Goal: Feedback & Contribution: Contribute content

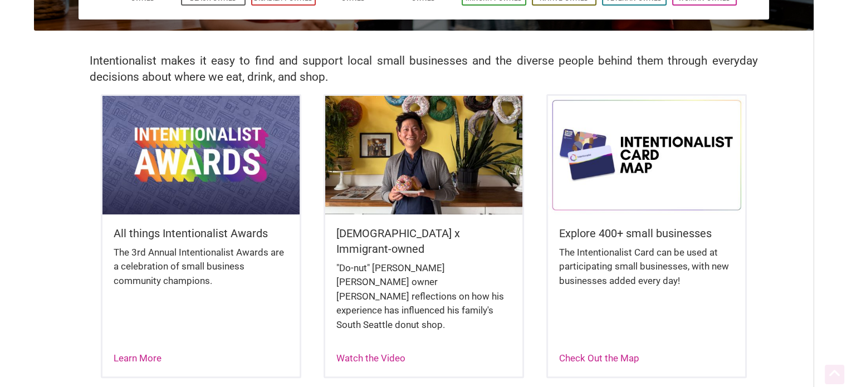
scroll to position [246, 0]
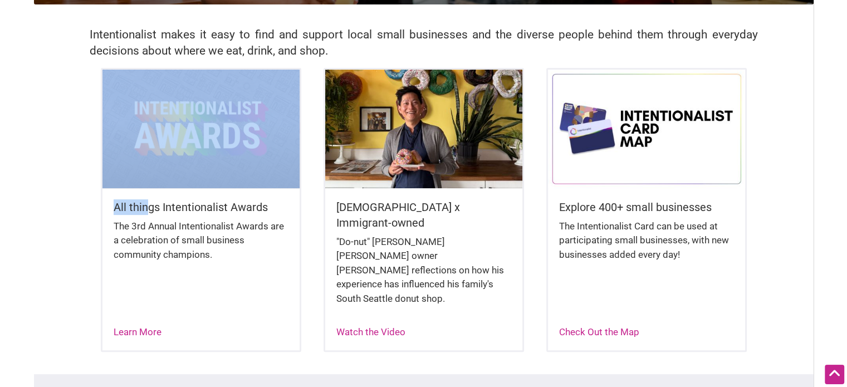
drag, startPoint x: 148, startPoint y: 204, endPoint x: 169, endPoint y: 138, distance: 69.6
click at [169, 138] on div "All things Intentionalist Awards The 3rd Annual Intentionalist Awards are a cel…" at bounding box center [201, 210] width 201 height 284
click at [169, 138] on img at bounding box center [201, 129] width 197 height 118
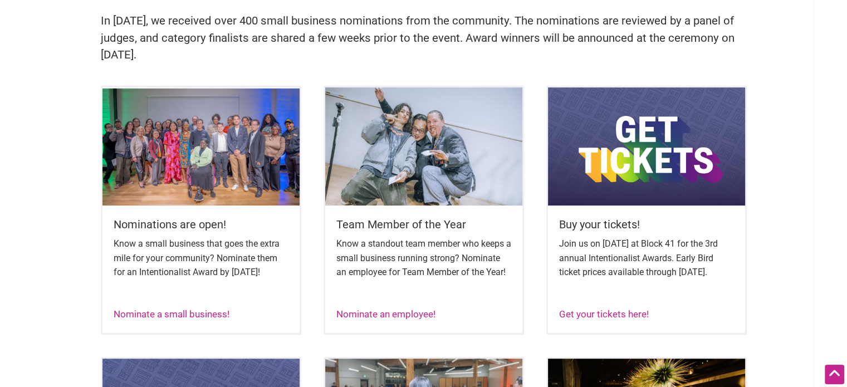
scroll to position [396, 0]
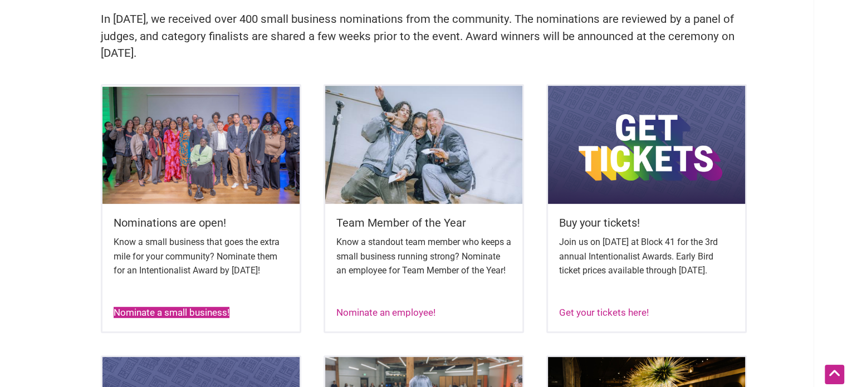
click at [184, 318] on link "Nominate a small business!" at bounding box center [172, 312] width 116 height 11
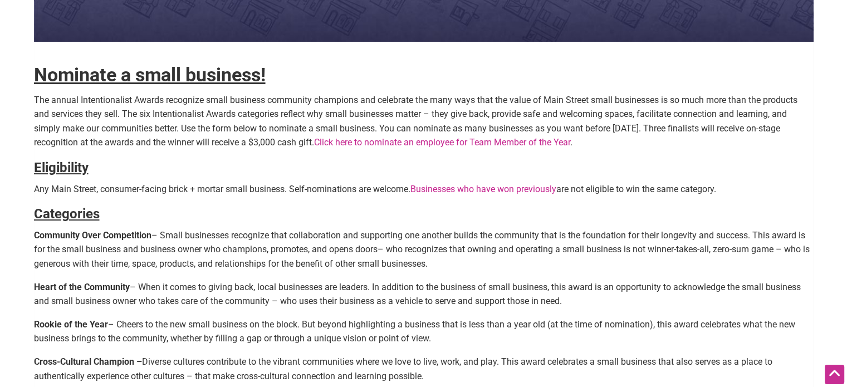
scroll to position [289, 0]
